Goal: Transaction & Acquisition: Purchase product/service

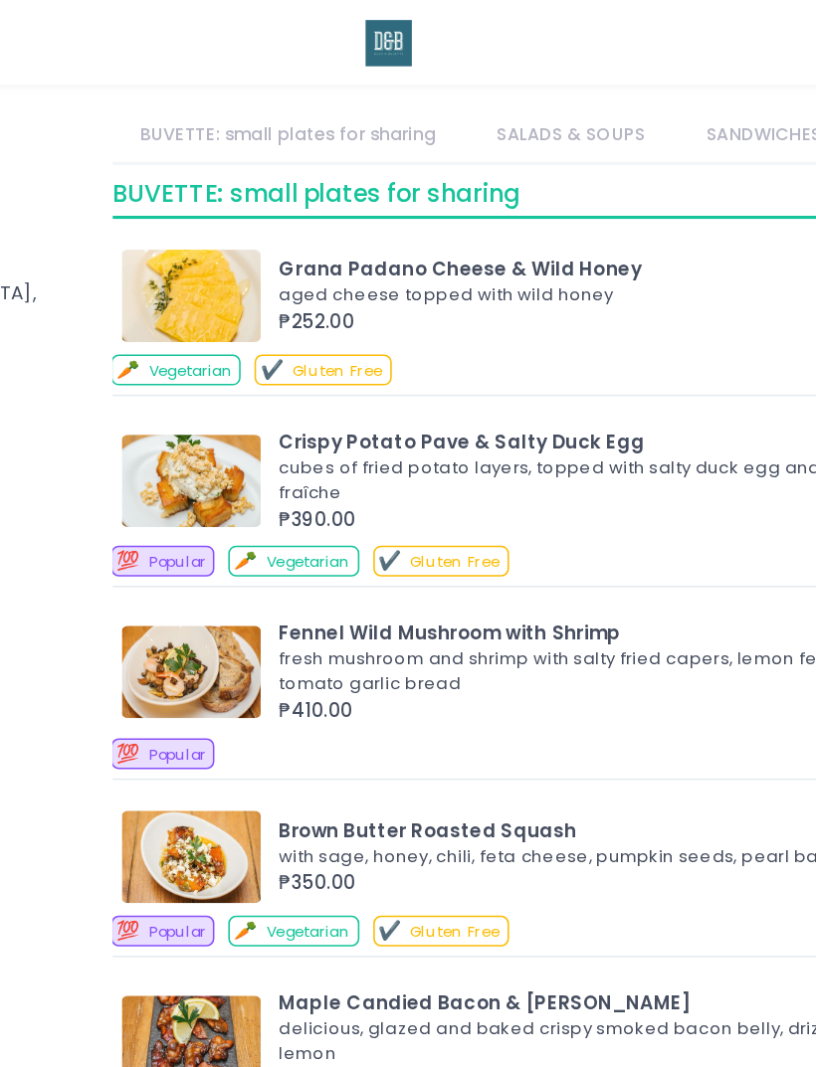
click at [448, 88] on link "SALADS & SOUPS" at bounding box center [514, 87] width 132 height 35
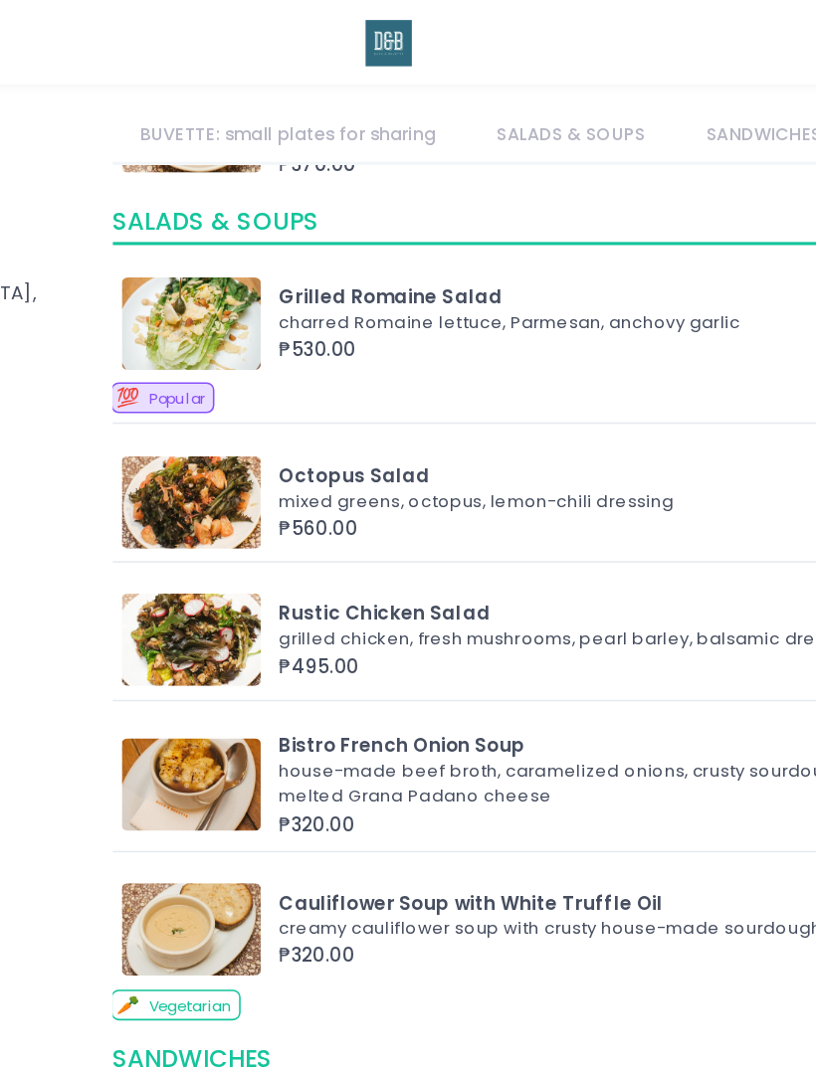
scroll to position [1166, 0]
click at [583, 83] on link "SANDWICHES" at bounding box center [638, 87] width 110 height 35
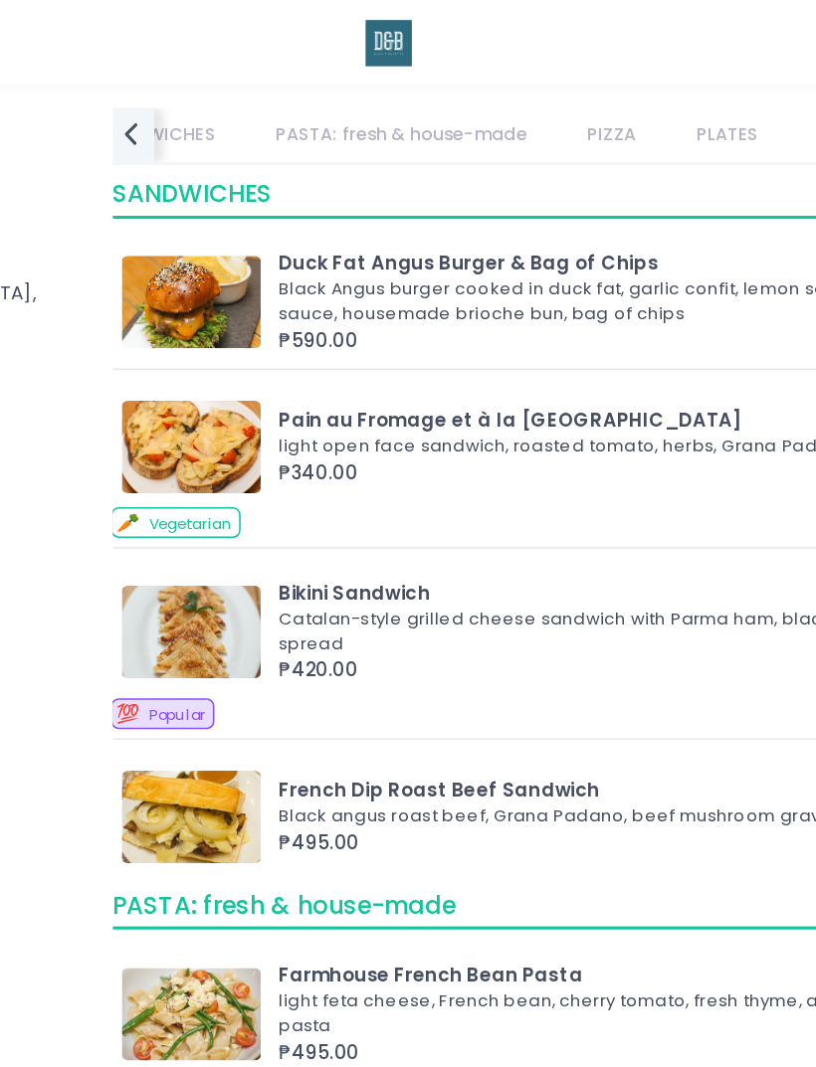
scroll to position [0, 427]
click at [299, 86] on link "PASTA: fresh & house-made" at bounding box center [392, 87] width 198 height 35
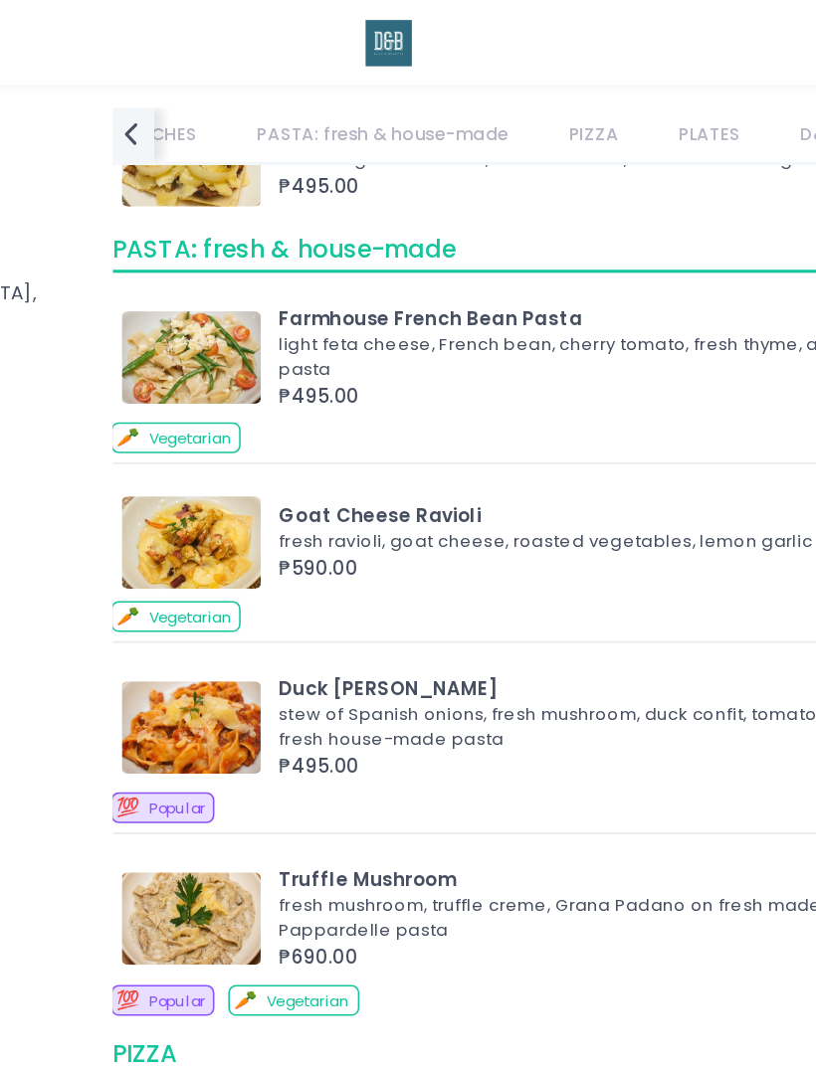
scroll to position [2158, 0]
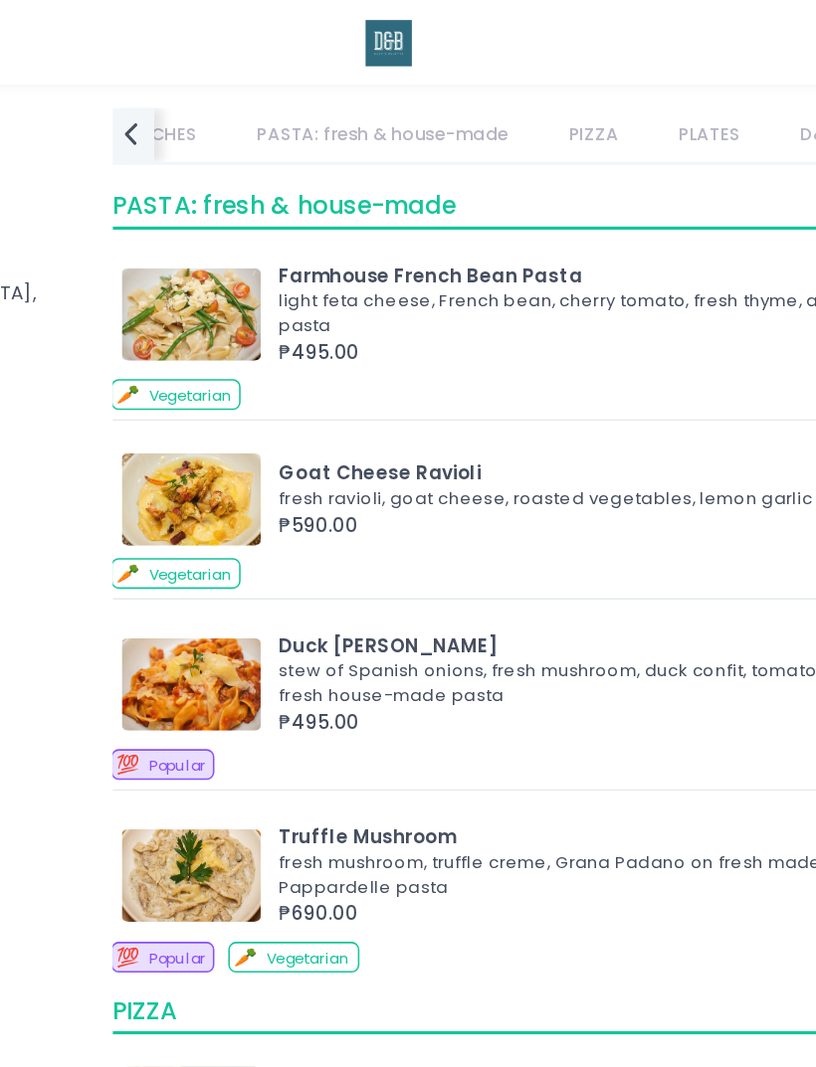
click at [494, 91] on link "PIZZA" at bounding box center [528, 87] width 68 height 35
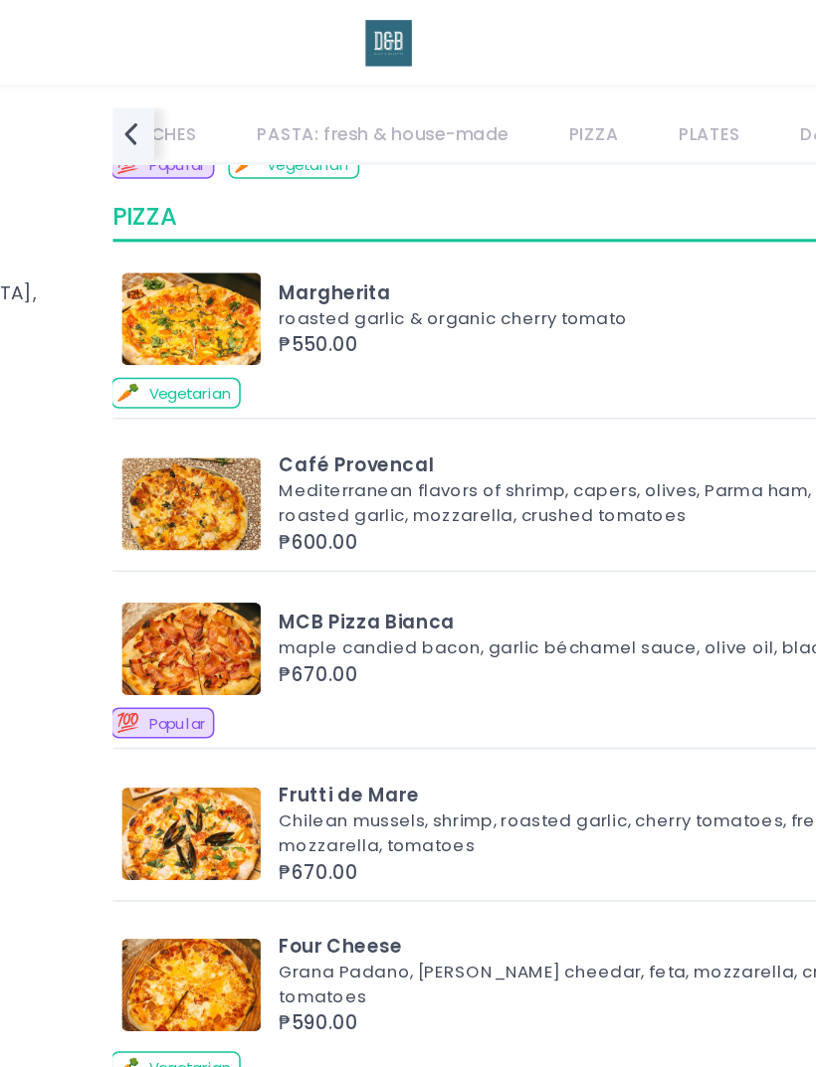
scroll to position [2669, 0]
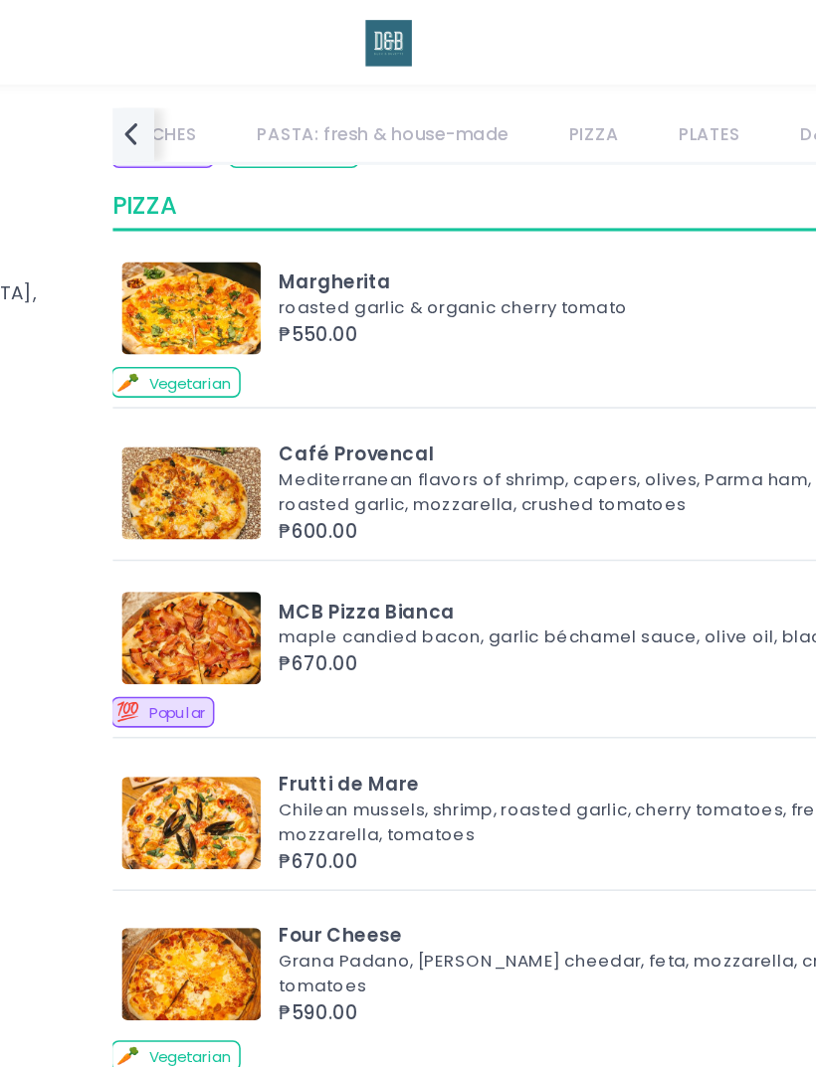
click at [565, 76] on link "PLATES" at bounding box center [603, 87] width 76 height 35
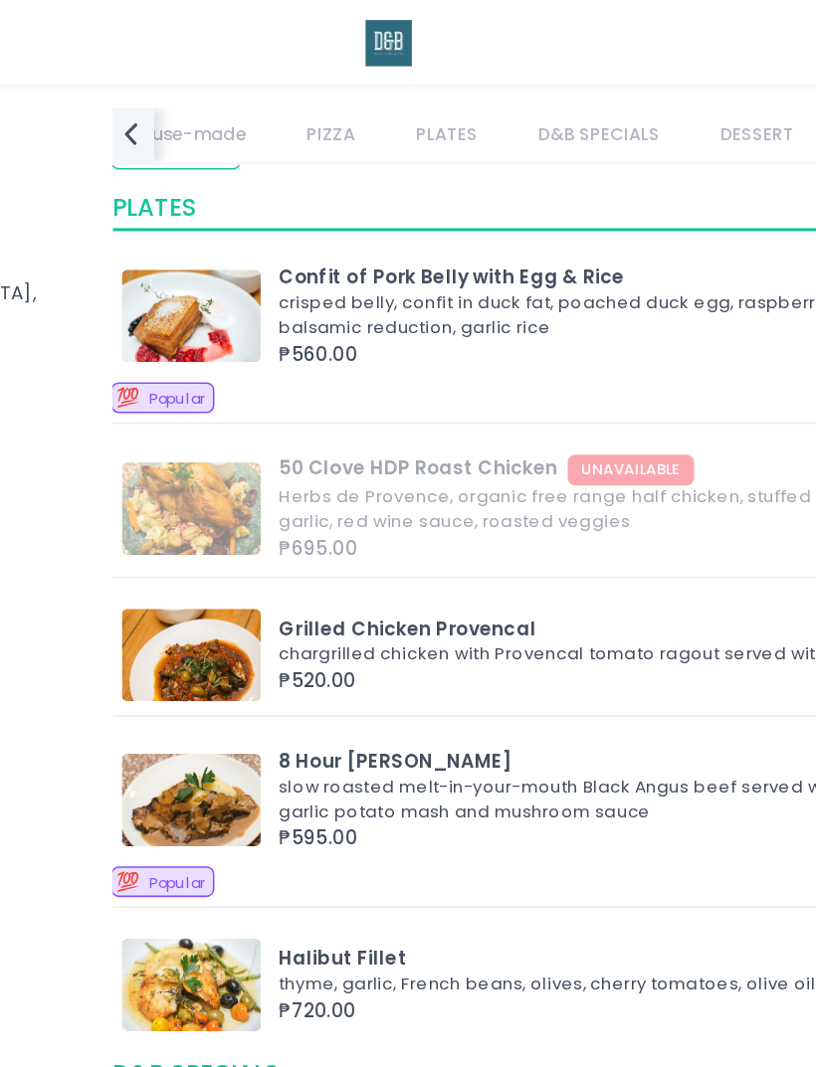
scroll to position [0, 595]
click at [476, 92] on link "D&B SPECIALS" at bounding box center [533, 87] width 114 height 35
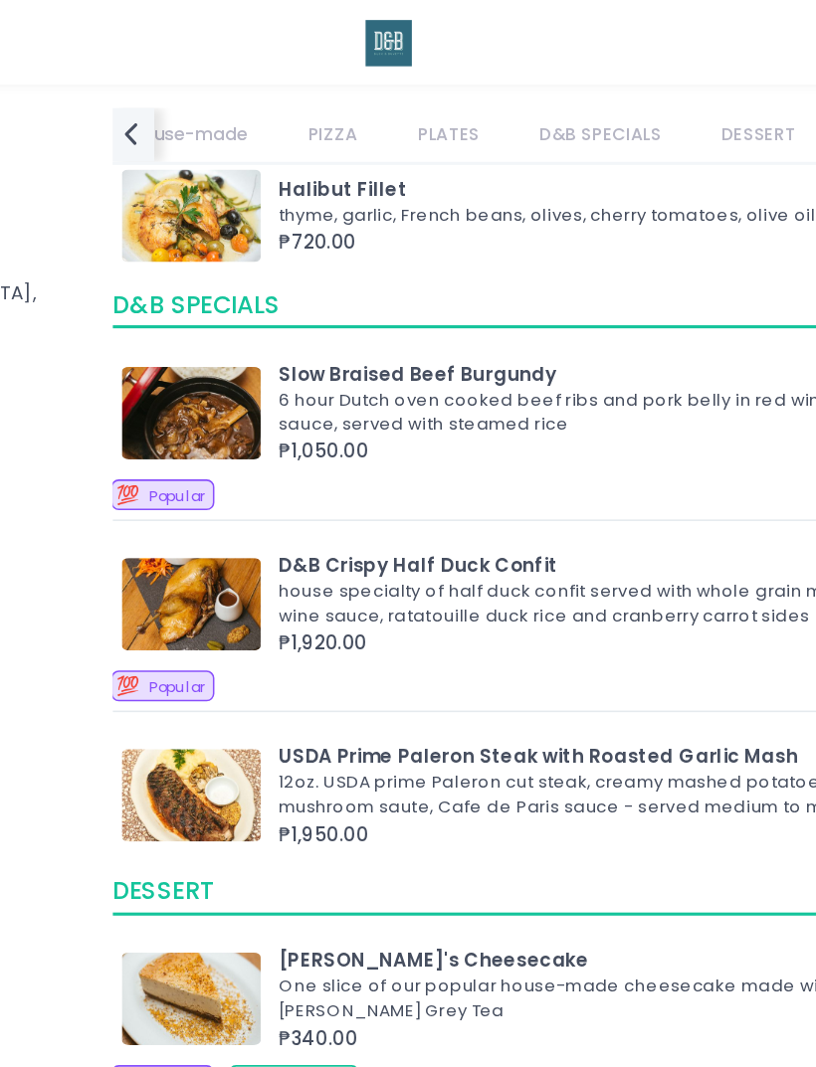
scroll to position [3801, 0]
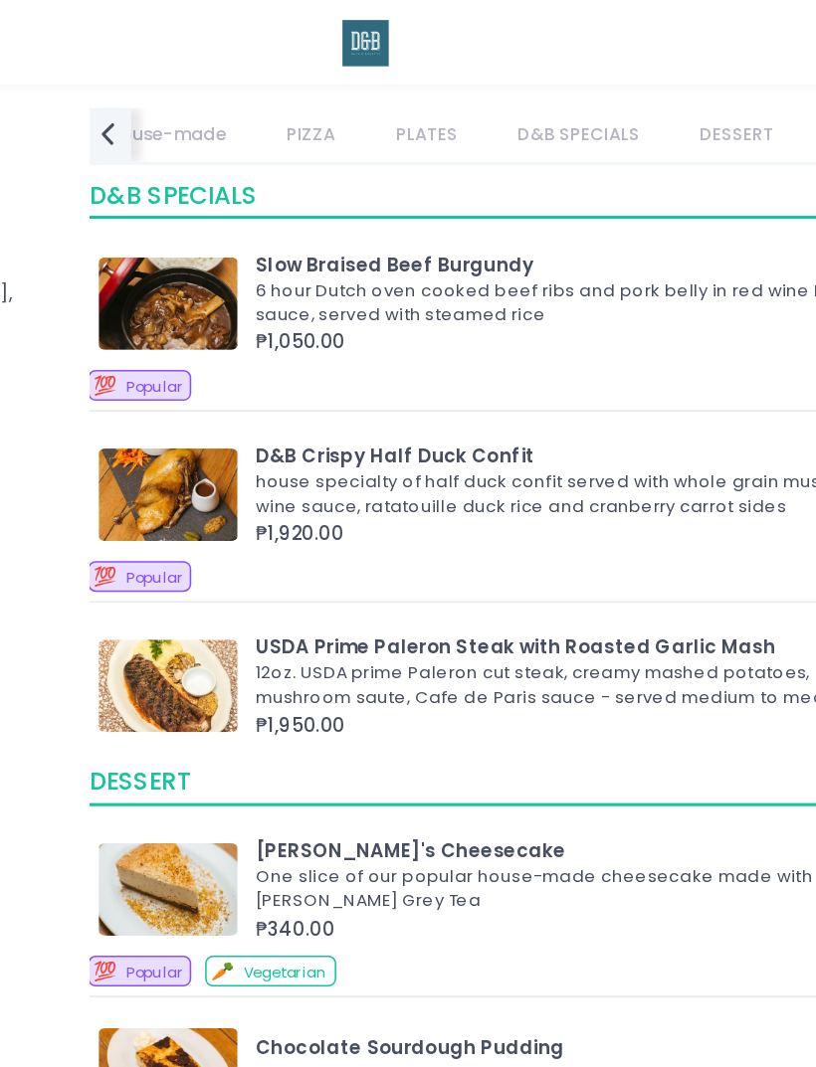
click at [594, 93] on link "DESSERT" at bounding box center [636, 87] width 84 height 35
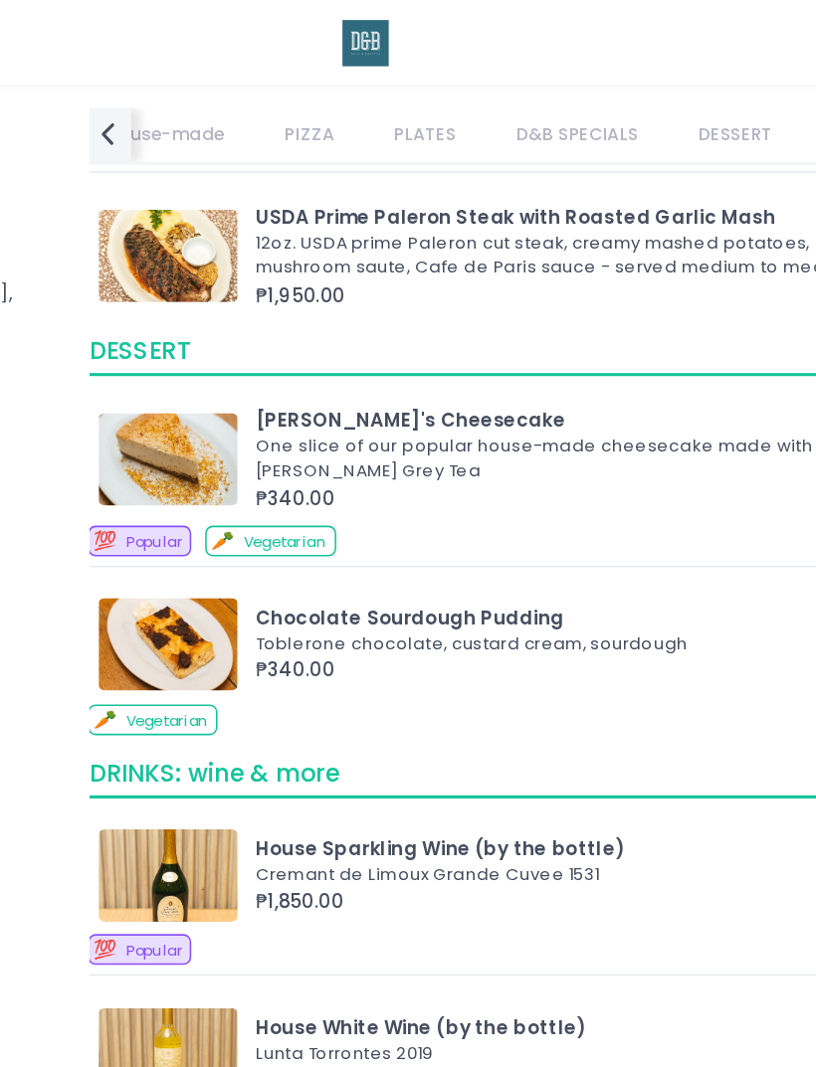
scroll to position [0, 595]
click at [679, 78] on link "DRINKS: wine & more" at bounding box center [755, 87] width 152 height 35
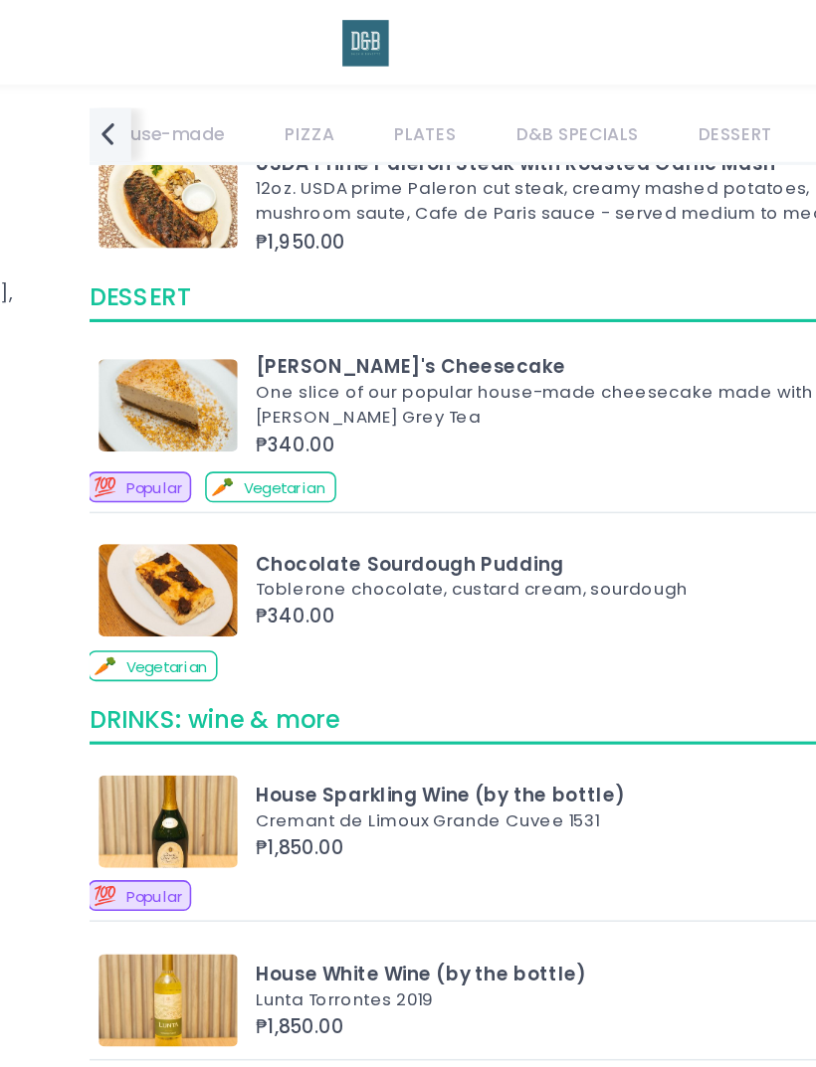
scroll to position [4116, 0]
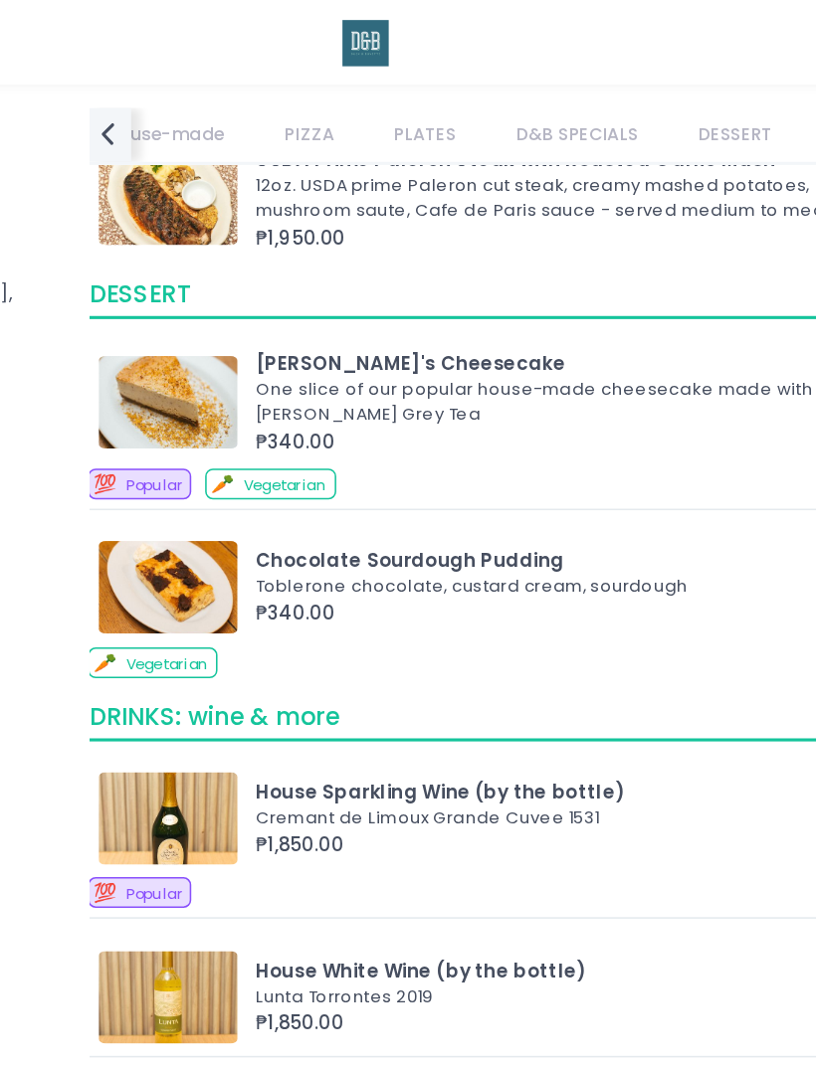
click at [679, 78] on link "DRINKS: wine & more" at bounding box center [755, 87] width 152 height 35
click at [593, 87] on link "DESSERT" at bounding box center [635, 87] width 84 height 35
click at [476, 100] on link "D&B SPECIALS" at bounding box center [533, 87] width 114 height 35
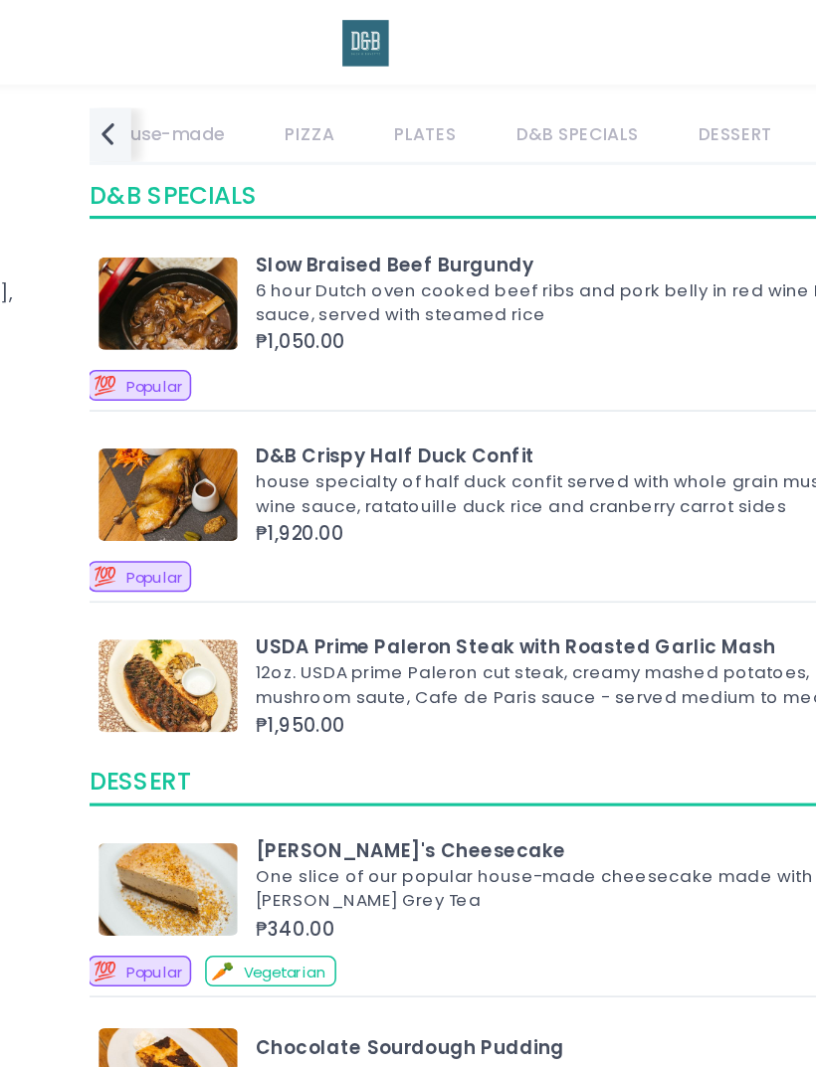
click at [679, 83] on link "DRINKS: wine & more" at bounding box center [755, 87] width 152 height 35
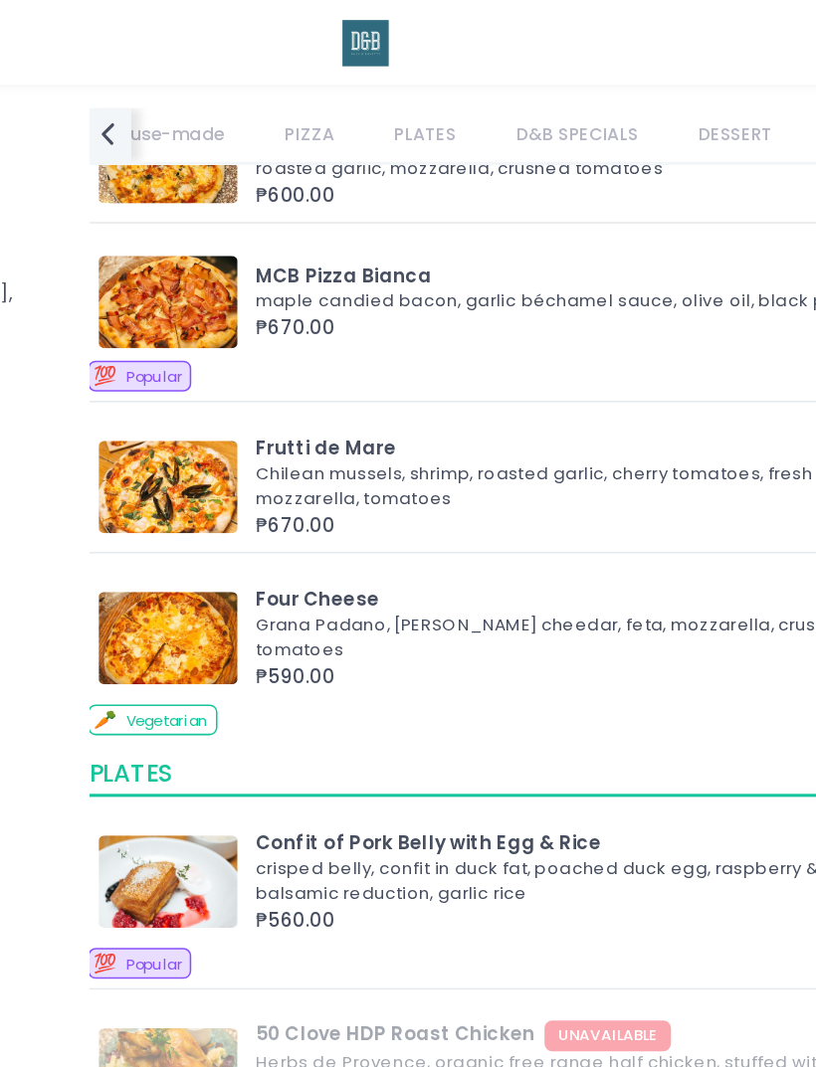
scroll to position [2877, 0]
